Goal: Find specific page/section: Find specific page/section

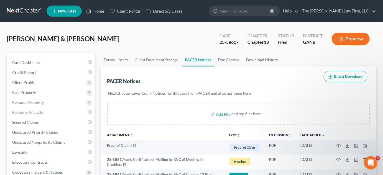
click at [251, 9] on input "search" at bounding box center [245, 11] width 51 height 10
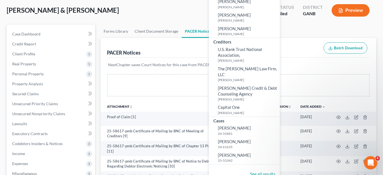
scroll to position [42, 0]
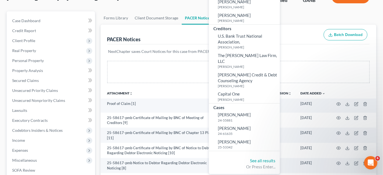
type input "bout"
click at [242, 140] on span "Bouttry, Kori" at bounding box center [234, 142] width 33 height 5
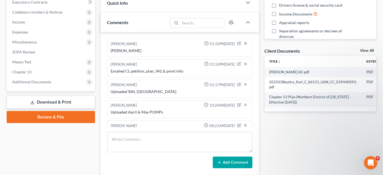
scroll to position [239, 0]
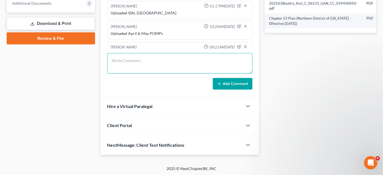
click at [143, 66] on textarea at bounding box center [179, 63] width 145 height 21
type textarea "Uploaded life insure statement Gorup Benefit"
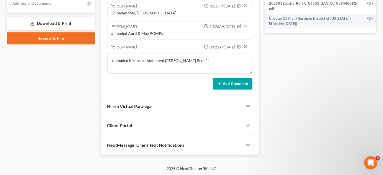
click at [245, 82] on button "Add Comment" at bounding box center [233, 84] width 40 height 12
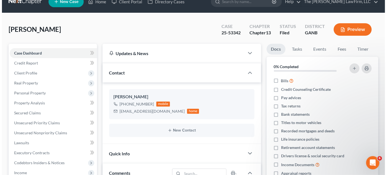
scroll to position [0, 0]
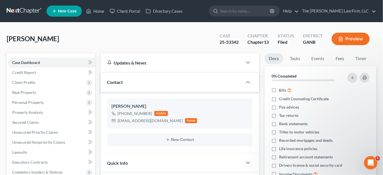
click at [243, 13] on input "search" at bounding box center [245, 11] width 51 height 10
type input "babcok"
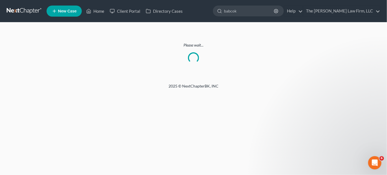
click at [247, 11] on input "babcok" at bounding box center [249, 11] width 51 height 10
type input "babcock"
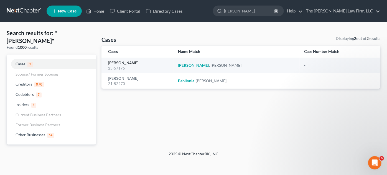
click at [122, 63] on link "[PERSON_NAME]" at bounding box center [123, 63] width 30 height 4
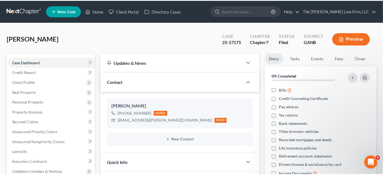
scroll to position [137, 0]
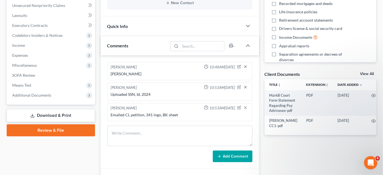
click at [48, 97] on span "Additional Documents" at bounding box center [31, 95] width 39 height 5
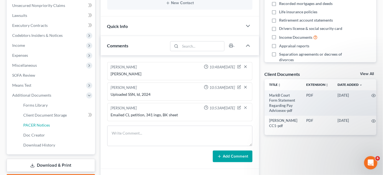
click at [54, 122] on link "PACER Notices" at bounding box center [57, 125] width 76 height 10
